Goal: Task Accomplishment & Management: Use online tool/utility

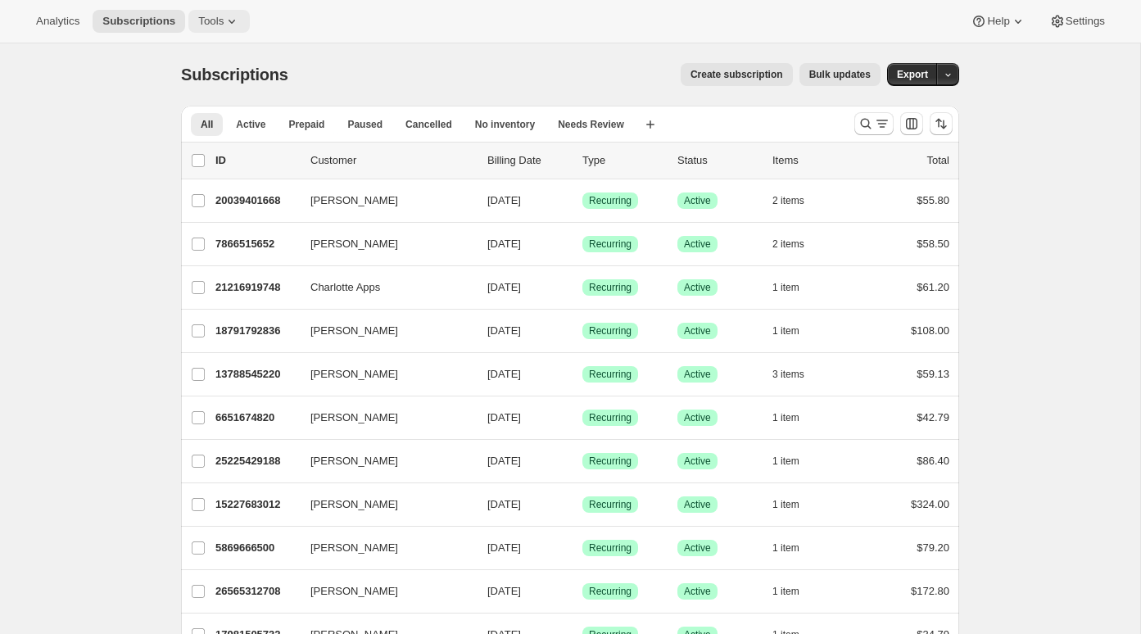
click at [233, 24] on icon at bounding box center [232, 21] width 16 height 16
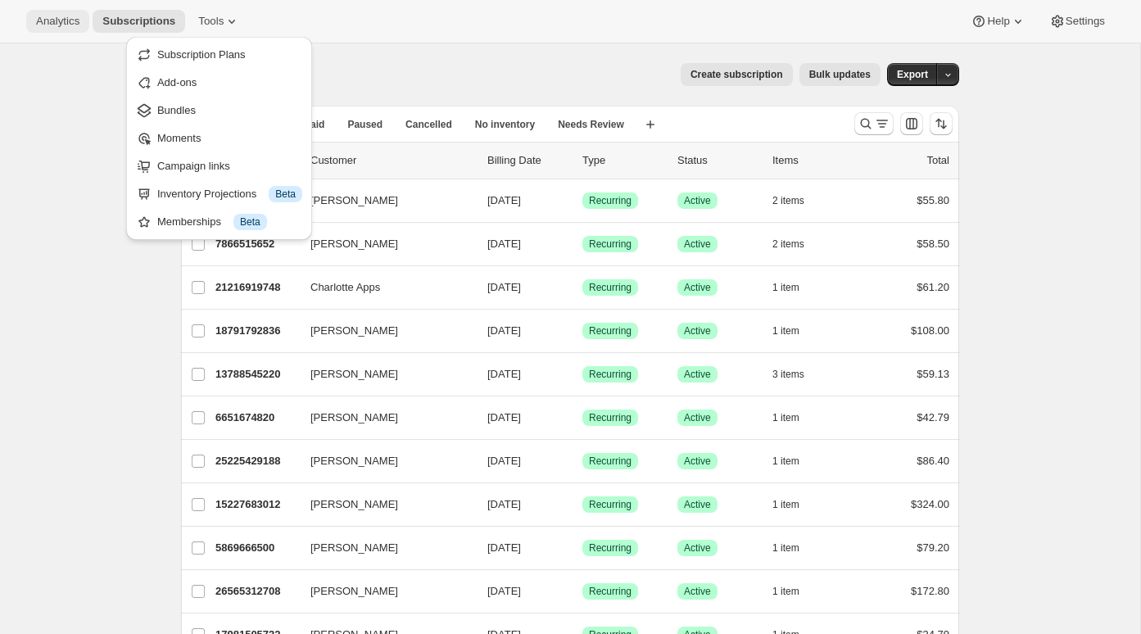
click at [49, 22] on span "Analytics" at bounding box center [57, 21] width 43 height 13
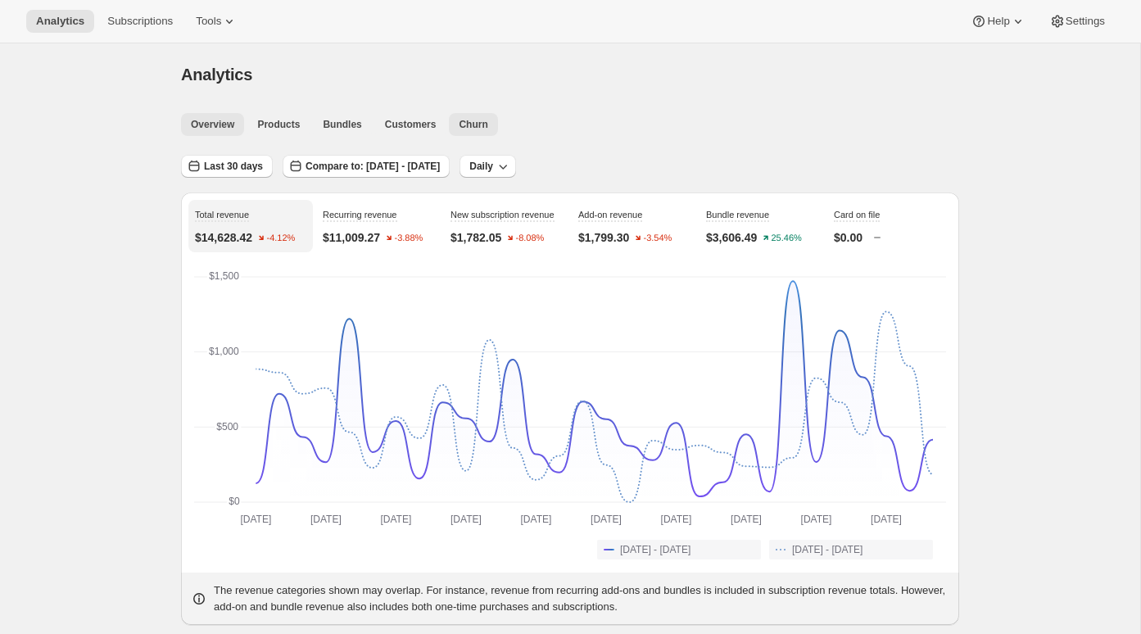
click at [468, 124] on span "Churn" at bounding box center [473, 124] width 29 height 13
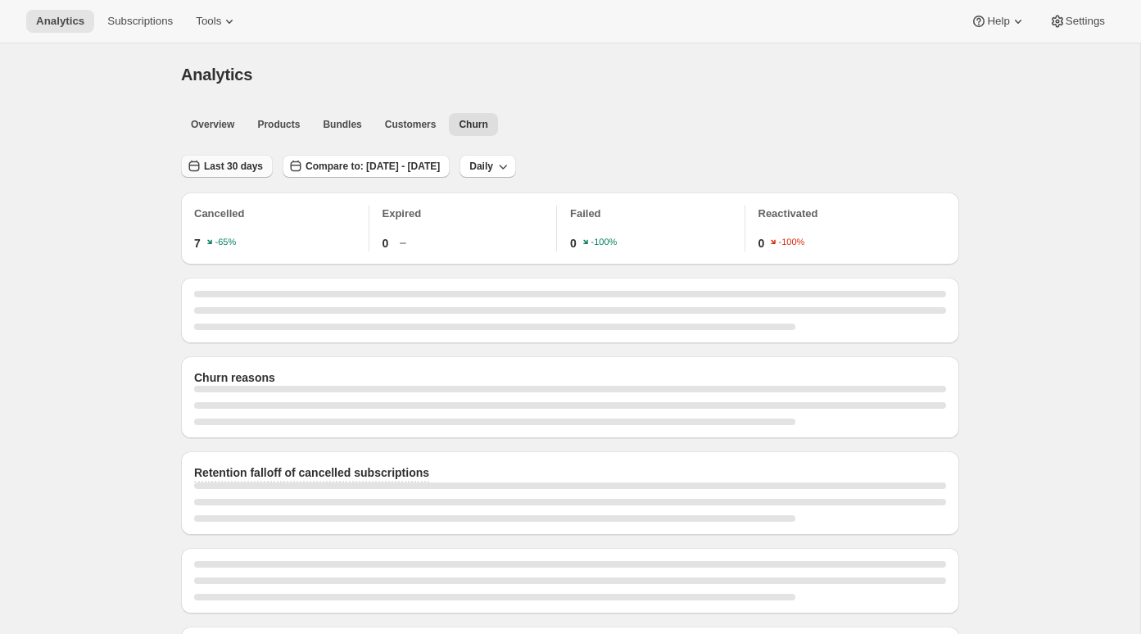
click at [261, 162] on span "Last 30 days" at bounding box center [233, 166] width 59 height 13
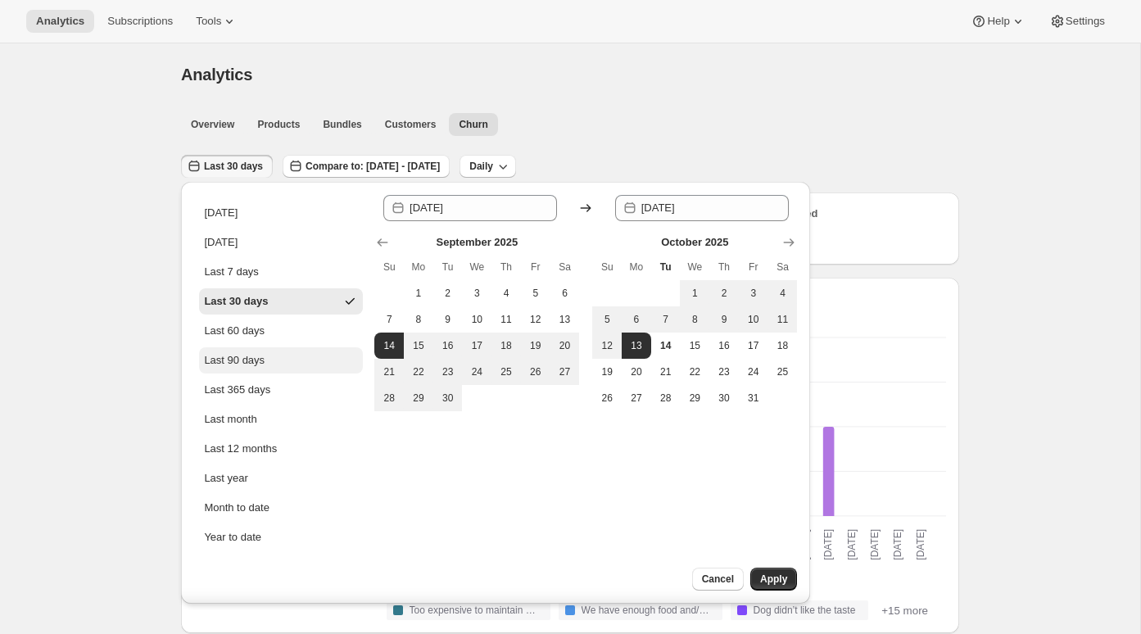
click at [249, 359] on div "Last 90 days" at bounding box center [234, 360] width 61 height 16
type input "[DATE]"
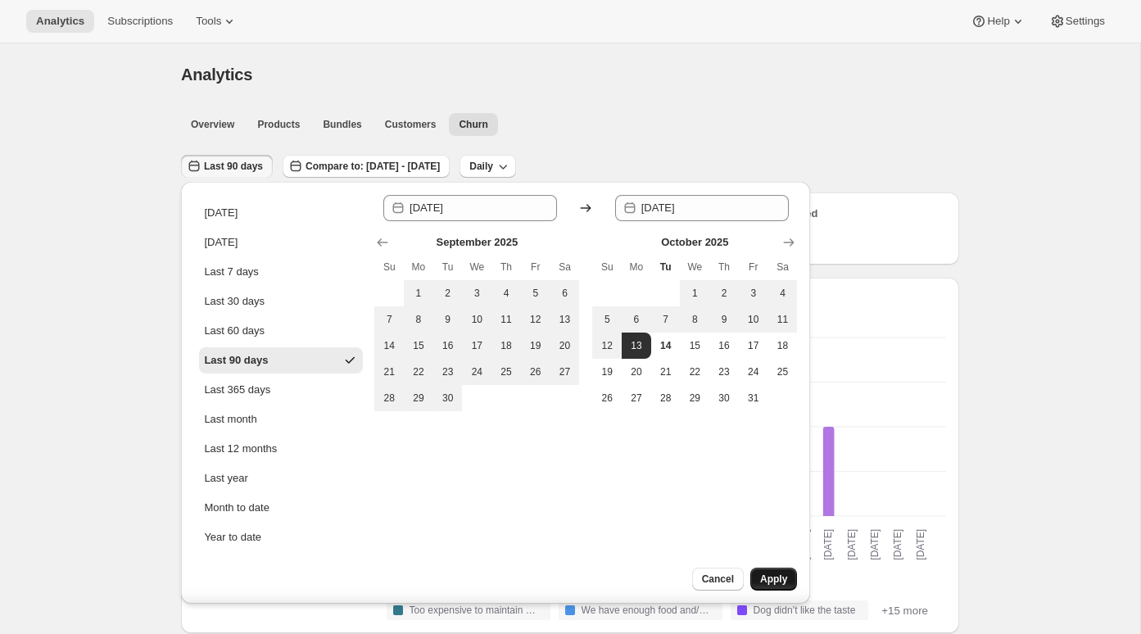
click at [767, 576] on span "Apply" at bounding box center [773, 578] width 27 height 13
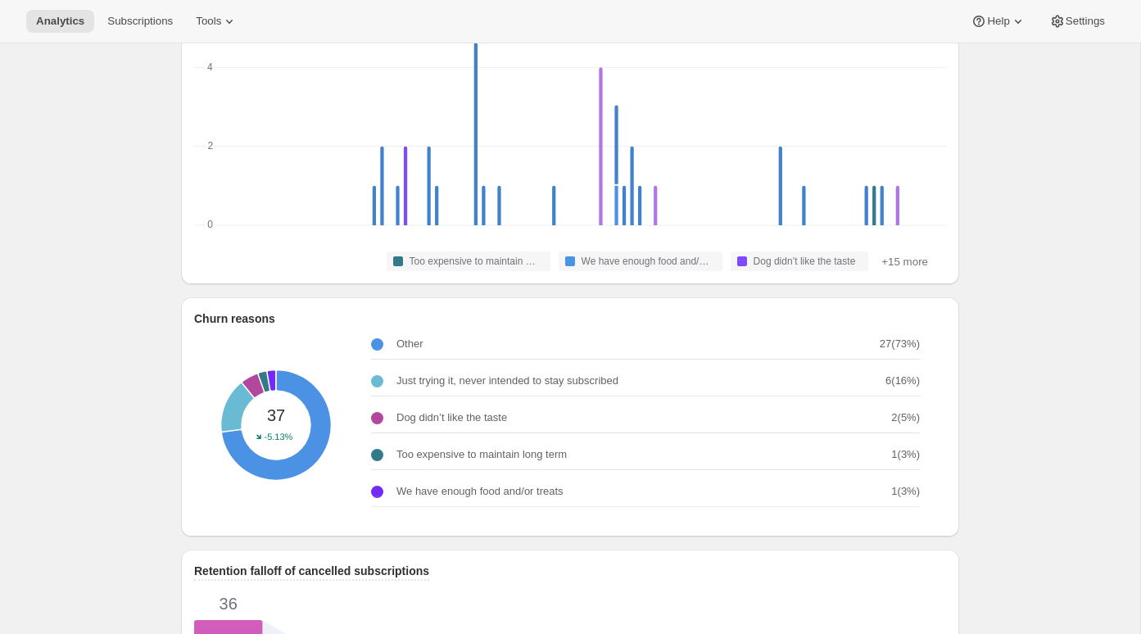
scroll to position [347, 0]
